Goal: Task Accomplishment & Management: Manage account settings

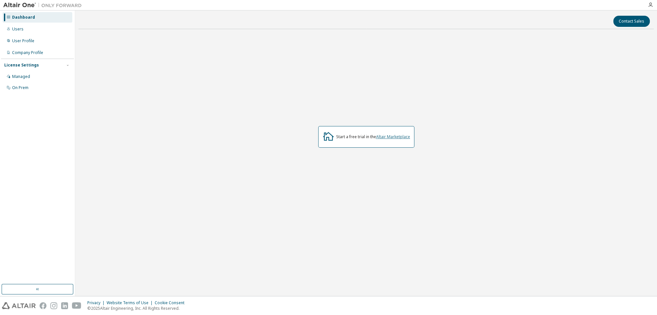
click at [384, 136] on link "Altair Marketplace" at bounding box center [393, 137] width 34 height 6
click at [25, 77] on div "Managed" at bounding box center [21, 76] width 18 height 5
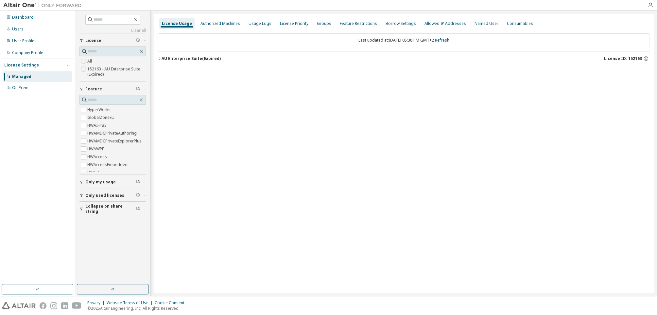
click at [113, 68] on label "152163 - AU Enterprise Suite (Expired)" at bounding box center [116, 71] width 59 height 13
click at [160, 57] on icon "button" at bounding box center [160, 59] width 4 height 4
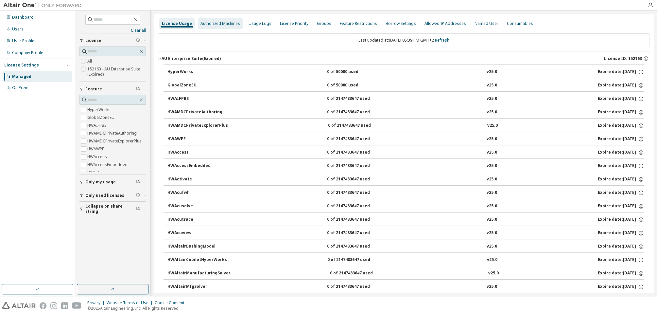
click at [202, 24] on div "Authorized Machines" at bounding box center [220, 23] width 40 height 5
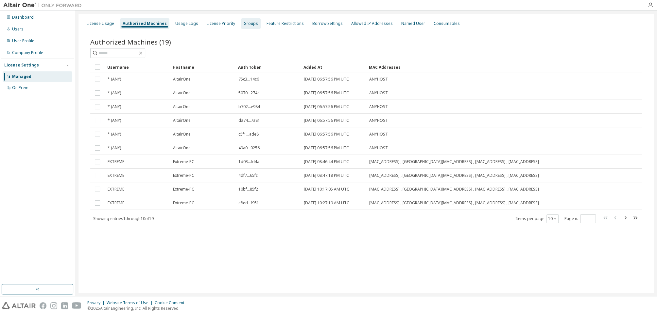
click at [246, 22] on div "Groups" at bounding box center [251, 23] width 14 height 5
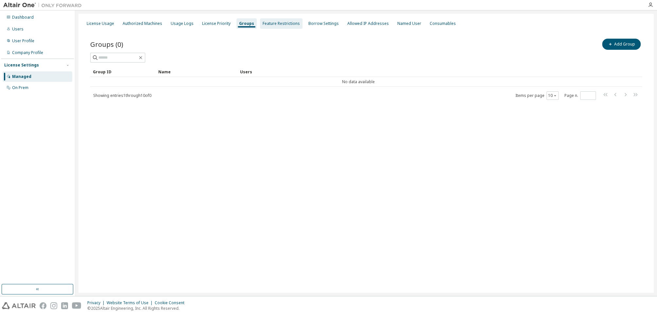
click at [273, 22] on div "Feature Restrictions" at bounding box center [281, 23] width 37 height 5
